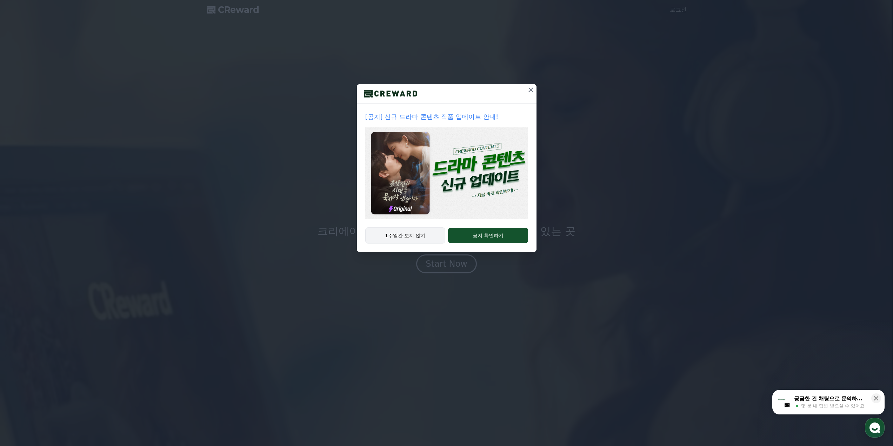
click at [417, 235] on button "1주일간 보지 않기" at bounding box center [405, 235] width 80 height 16
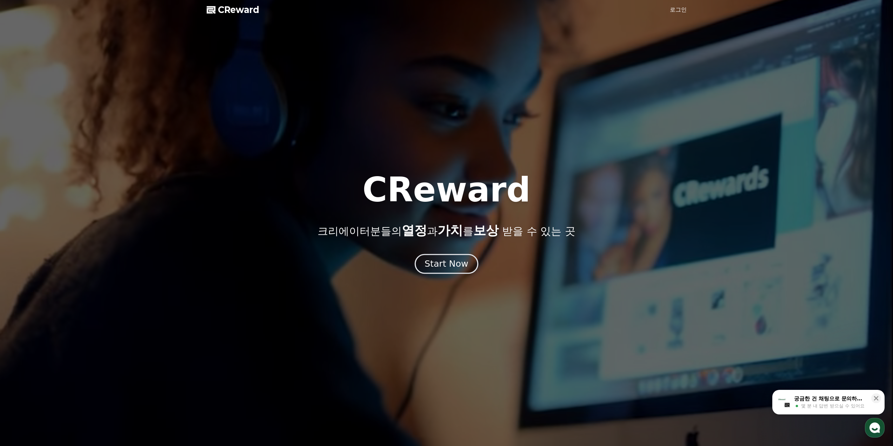
click at [445, 263] on div "Start Now" at bounding box center [447, 264] width 44 height 12
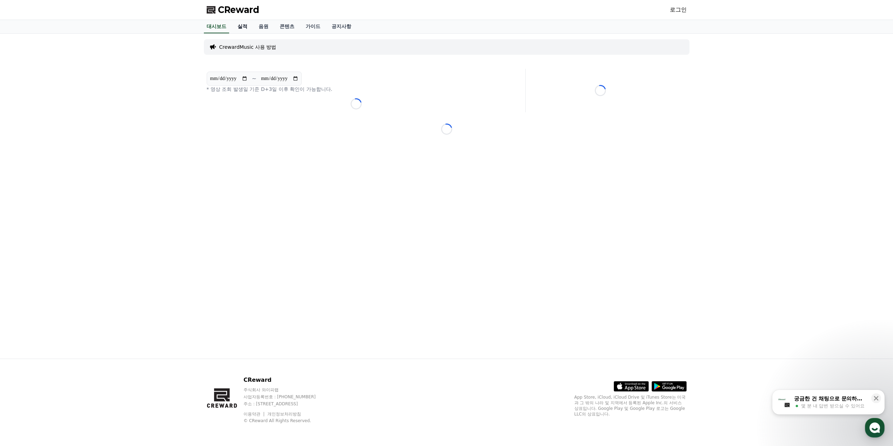
click at [244, 26] on link "실적" at bounding box center [242, 26] width 21 height 13
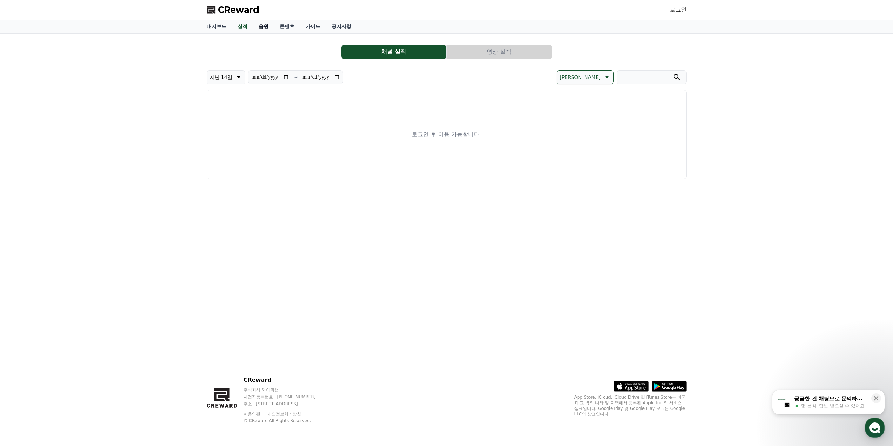
click at [270, 26] on link "음원" at bounding box center [263, 26] width 21 height 13
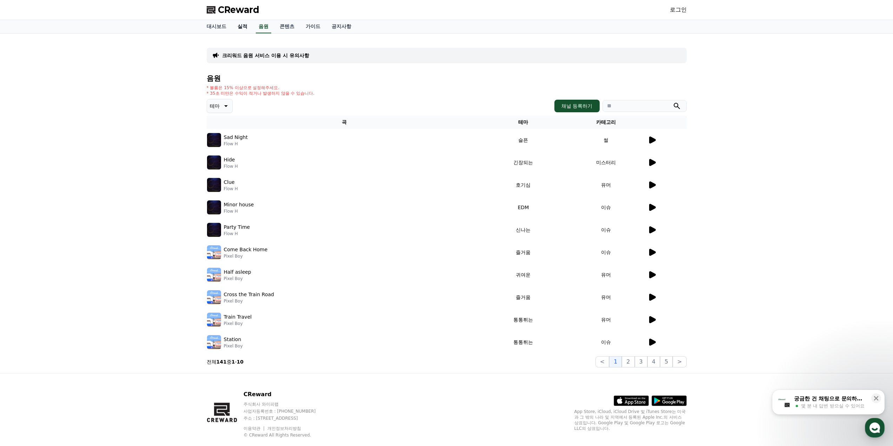
click at [247, 28] on link "실적" at bounding box center [242, 26] width 21 height 13
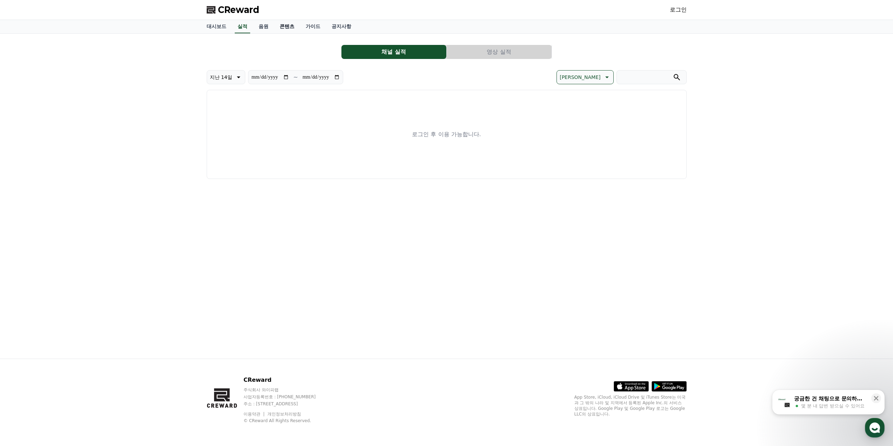
click at [290, 26] on link "콘텐츠" at bounding box center [287, 26] width 26 height 13
